Goal: Find specific page/section: Find specific page/section

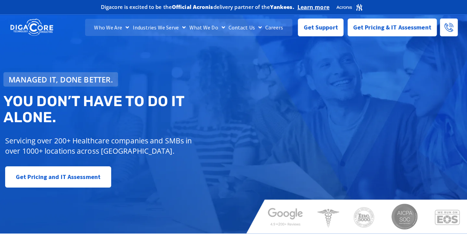
click at [277, 31] on link "Careers" at bounding box center [274, 27] width 22 height 17
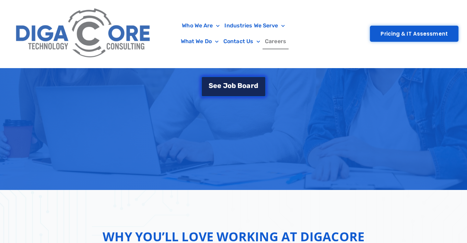
click at [234, 83] on span "b" at bounding box center [233, 85] width 4 height 7
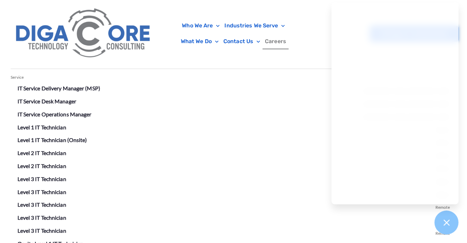
scroll to position [1221, 0]
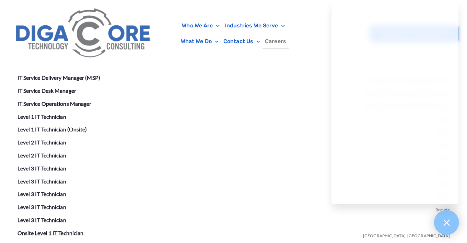
click at [451, 226] on div at bounding box center [446, 223] width 25 height 25
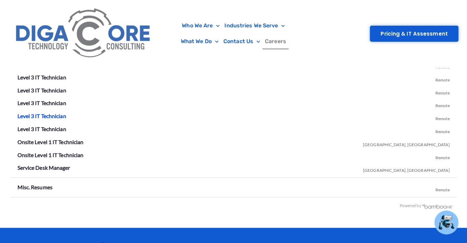
scroll to position [1323, 0]
